Goal: Navigation & Orientation: Find specific page/section

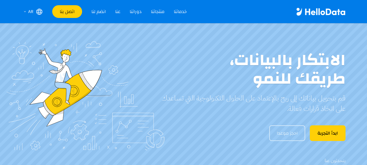
scroll to position [0, -4]
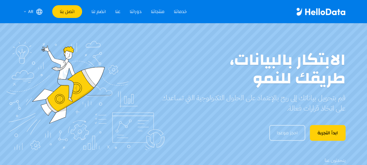
click at [325, 13] on icon "HelloData" at bounding box center [322, 12] width 5 height 5
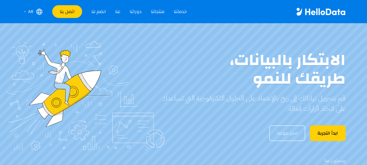
click at [177, 12] on link "خدماتنا" at bounding box center [180, 11] width 13 height 7
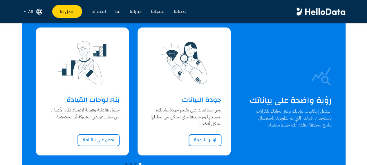
scroll to position [617, -4]
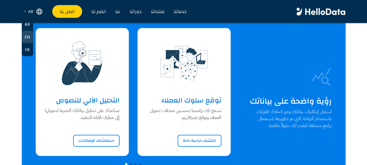
click at [32, 38] on link "EN" at bounding box center [27, 37] width 11 height 13
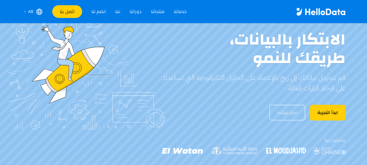
scroll to position [20, -4]
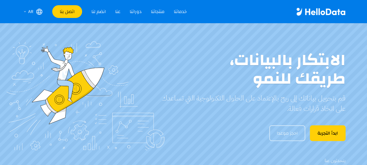
click at [134, 13] on link "دوراتنا" at bounding box center [136, 11] width 12 height 7
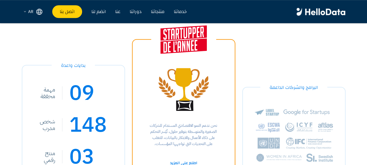
scroll to position [218, -4]
click at [207, 102] on img at bounding box center [183, 89] width 50 height 43
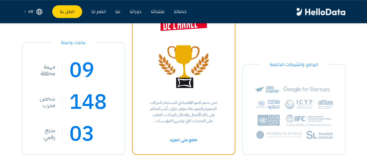
scroll to position [242, -4]
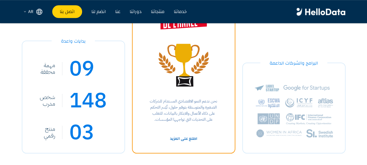
click at [191, 138] on link "اطلع على المزيد" at bounding box center [183, 139] width 33 height 10
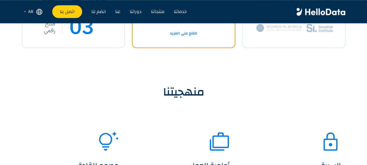
scroll to position [282, -4]
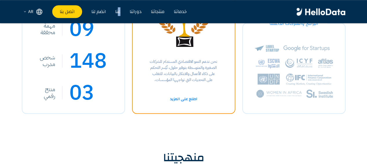
drag, startPoint x: 125, startPoint y: 15, endPoint x: 122, endPoint y: 12, distance: 3.9
click at [122, 12] on div "خدماتنا منتجاتنا دوراتنا عنا انضم لنا اتصل بنا اتصل بنا ar" at bounding box center [107, 11] width 170 height 13
click at [120, 12] on link "عنا" at bounding box center [117, 11] width 5 height 7
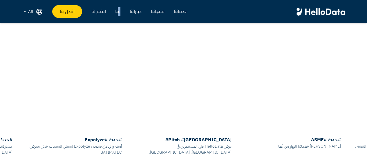
scroll to position [1986, 0]
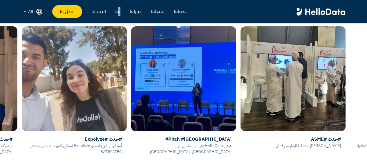
click at [240, 153] on div "#حدث #ASME محمد يقدم خدماتنا للزوار من عُمان." at bounding box center [292, 142] width 105 height 22
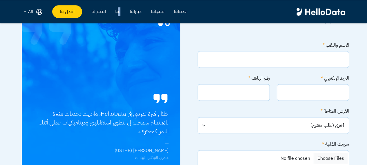
scroll to position [2546, -4]
click at [141, 120] on div "خلال فترة تدريبي في HelloData، واجهت تحديات مثيرة للاهتمام سمحت لي بتطوير استقل…" at bounding box center [100, 122] width 135 height 26
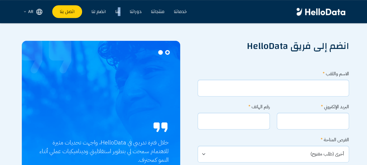
scroll to position [2517, -4]
click at [171, 48] on figure "خلال فترة تدريبي في HelloData، واجهت تحديات مثيرة للاهتمام سمحت لي بتطوير استقل…" at bounding box center [101, 120] width 158 height 158
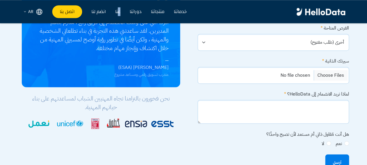
scroll to position [2629, -1]
